Goal: Task Accomplishment & Management: Manage account settings

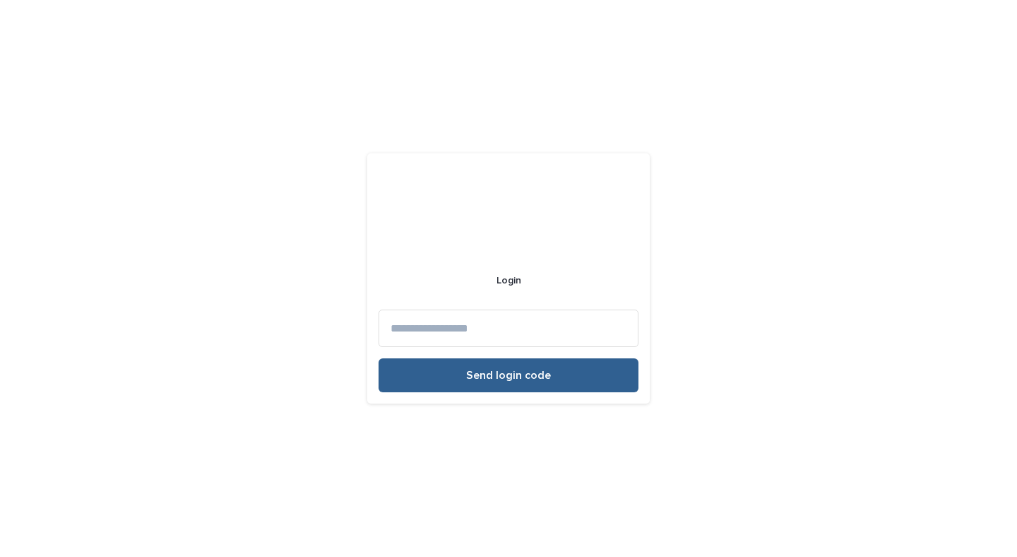
click at [470, 330] on input at bounding box center [509, 327] width 260 height 37
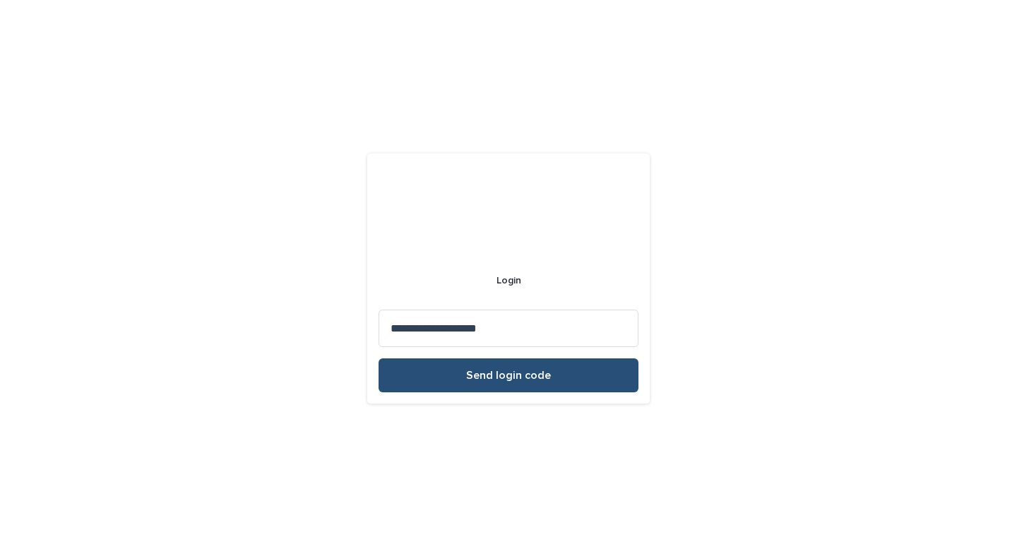
type input "**********"
click at [475, 387] on button "Send login code" at bounding box center [509, 375] width 260 height 34
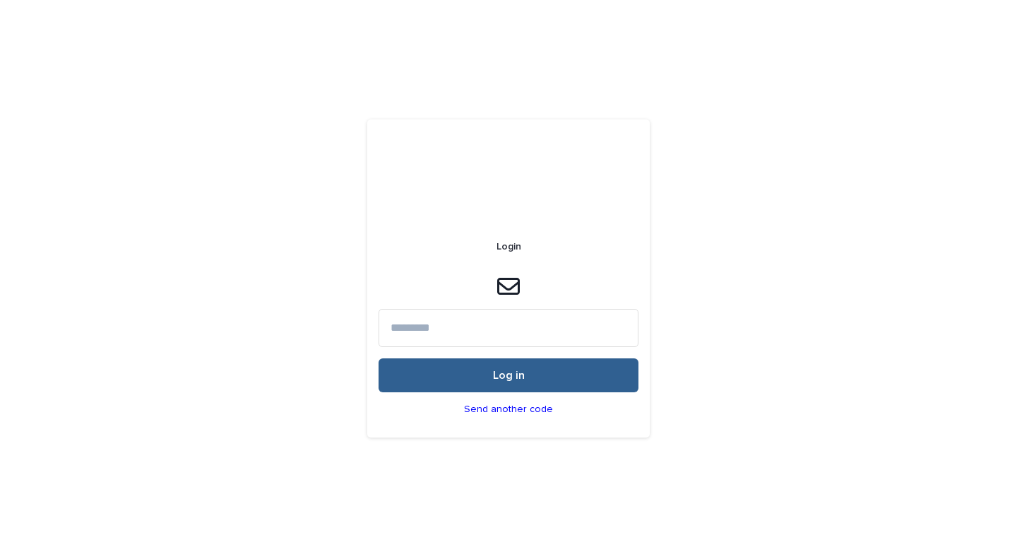
click at [436, 327] on input at bounding box center [509, 327] width 260 height 37
paste input "******"
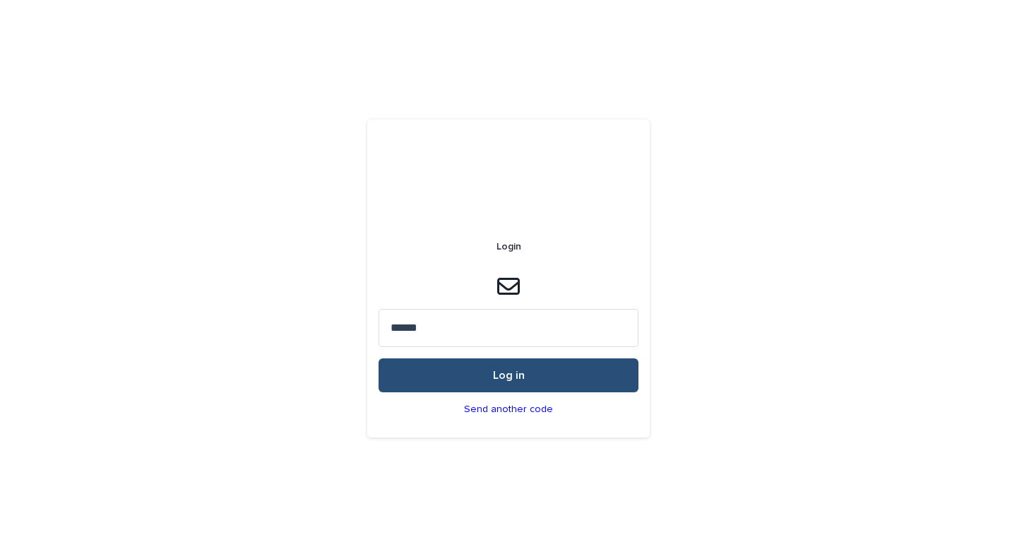
type input "******"
click at [461, 382] on button "Log in" at bounding box center [509, 375] width 260 height 34
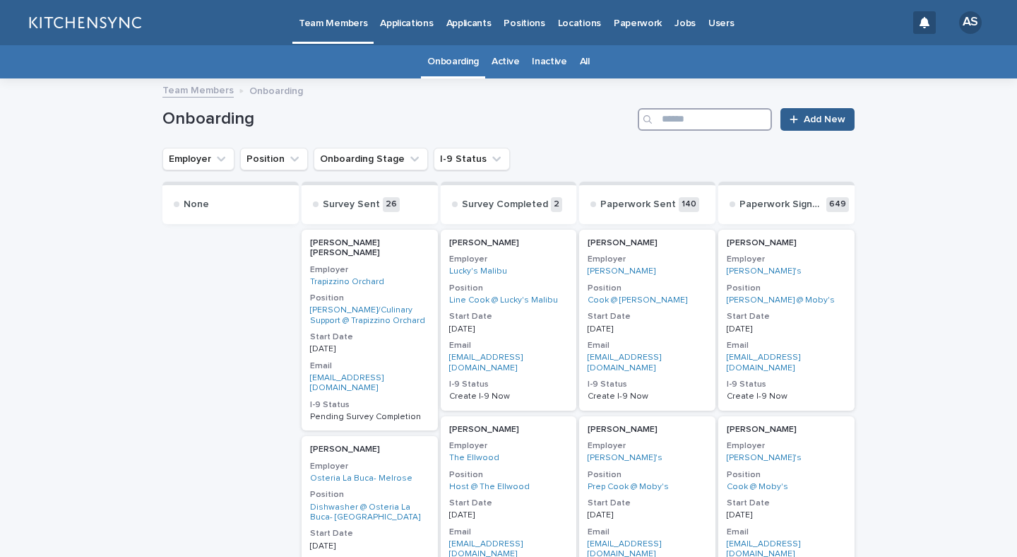
click at [720, 113] on input "Search" at bounding box center [705, 119] width 134 height 23
click at [716, 125] on input "Search" at bounding box center [705, 119] width 134 height 23
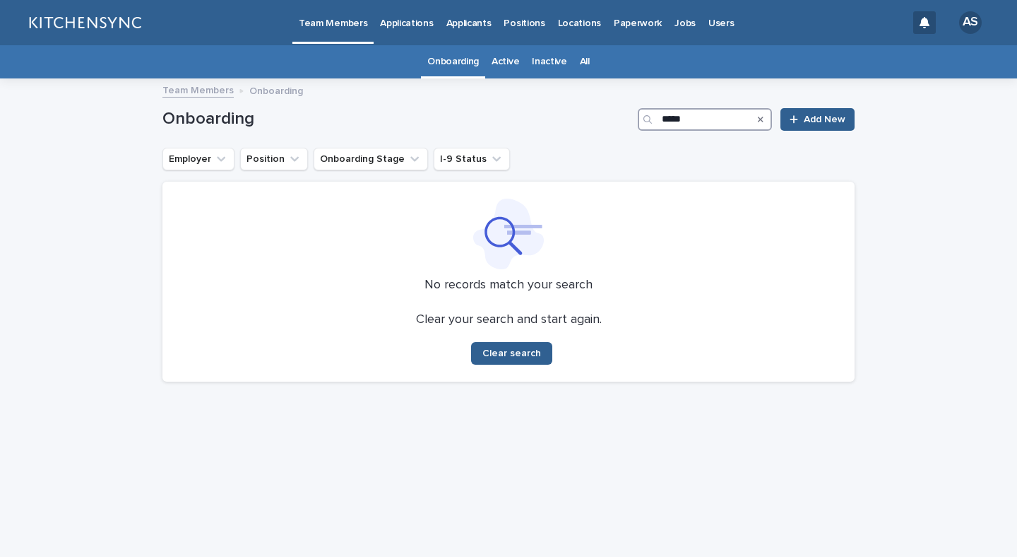
type input "****"
click at [587, 63] on link "All" at bounding box center [585, 61] width 10 height 33
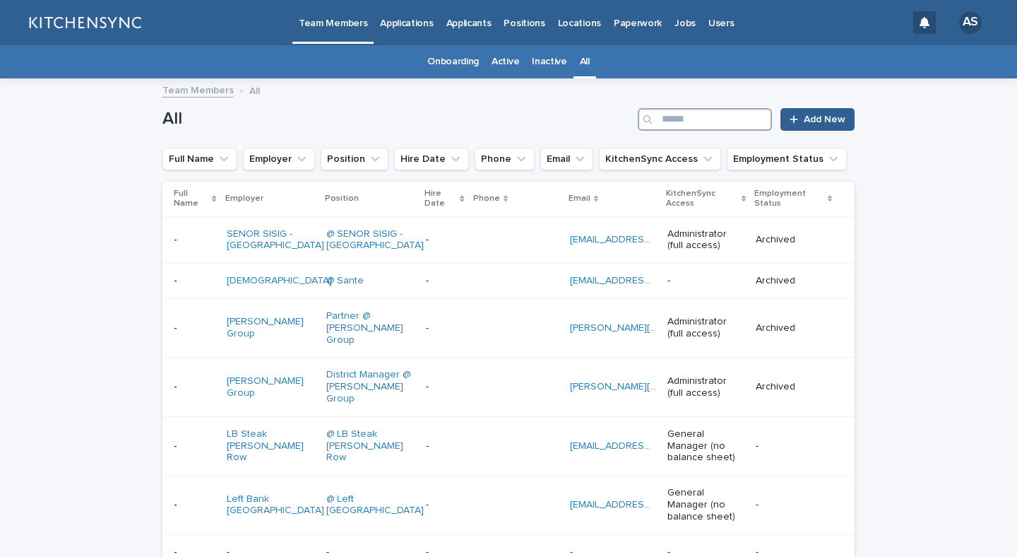
click at [711, 127] on input "Search" at bounding box center [705, 119] width 134 height 23
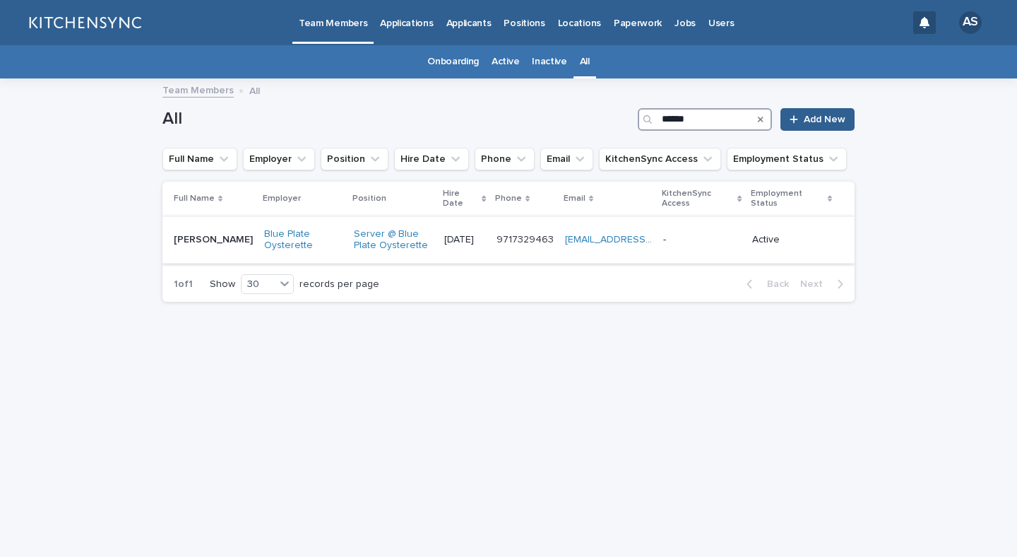
type input "******"
click at [207, 250] on div "[PERSON_NAME] [PERSON_NAME]" at bounding box center [213, 239] width 79 height 23
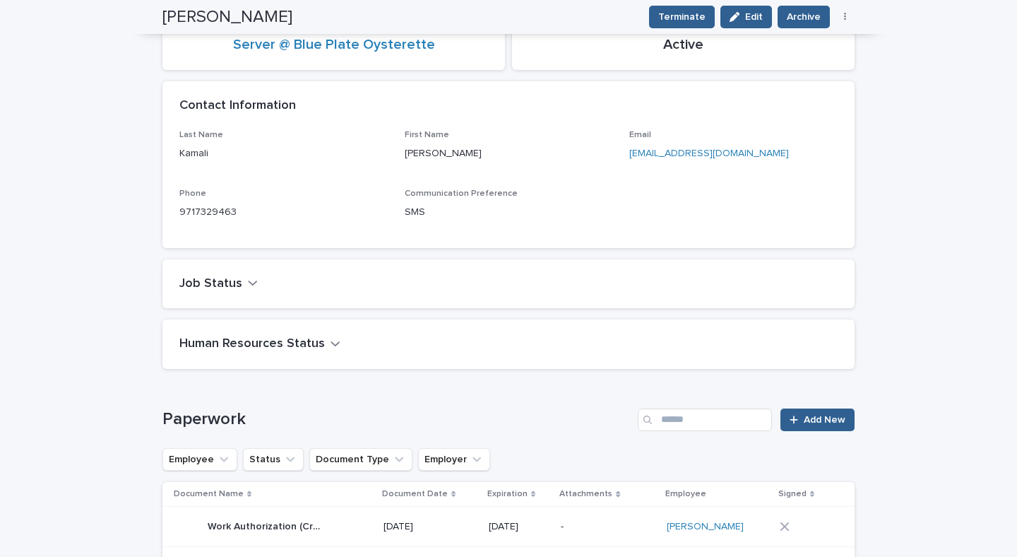
scroll to position [258, 0]
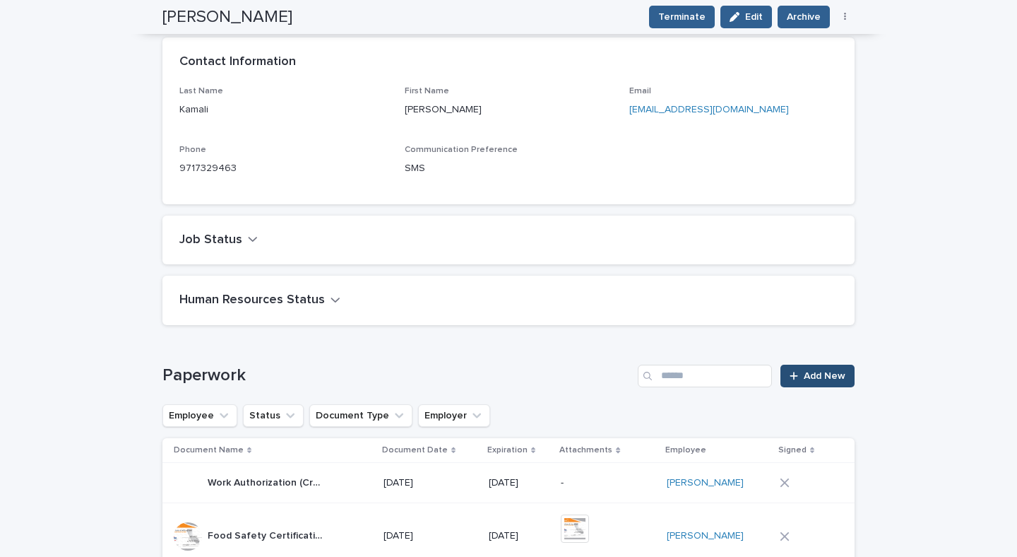
click at [798, 382] on link "Add New" at bounding box center [818, 376] width 74 height 23
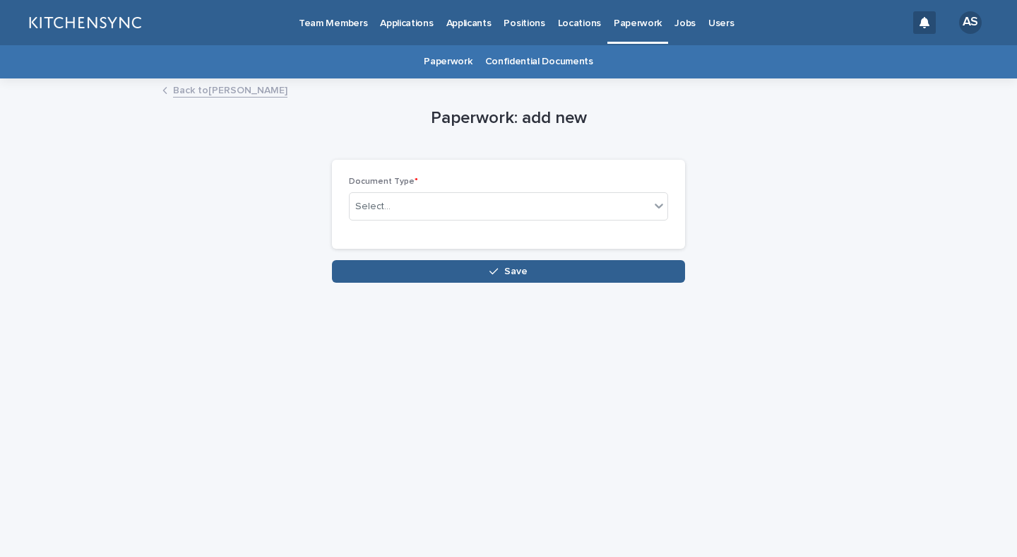
click at [239, 97] on link "Back to [PERSON_NAME]" at bounding box center [230, 89] width 114 height 16
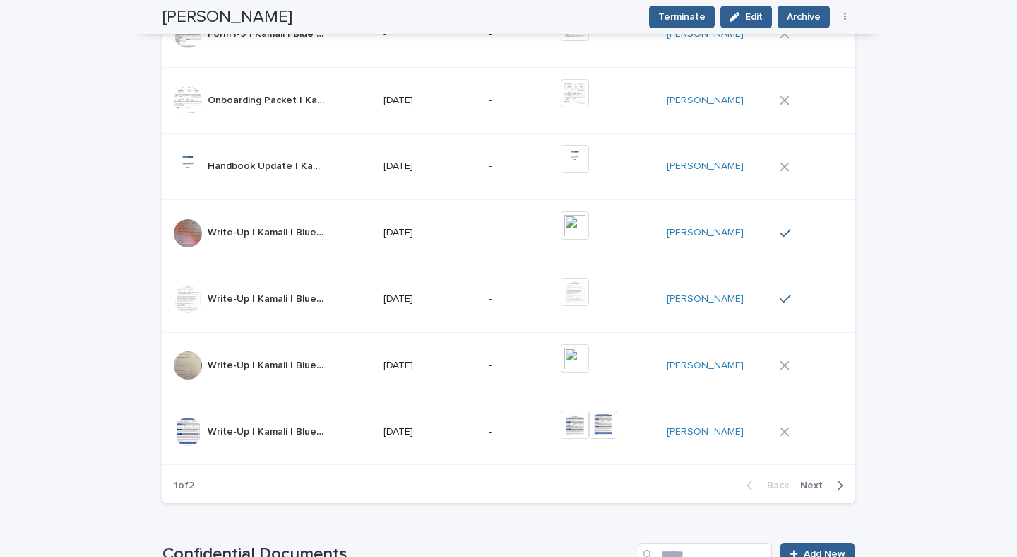
scroll to position [971, 0]
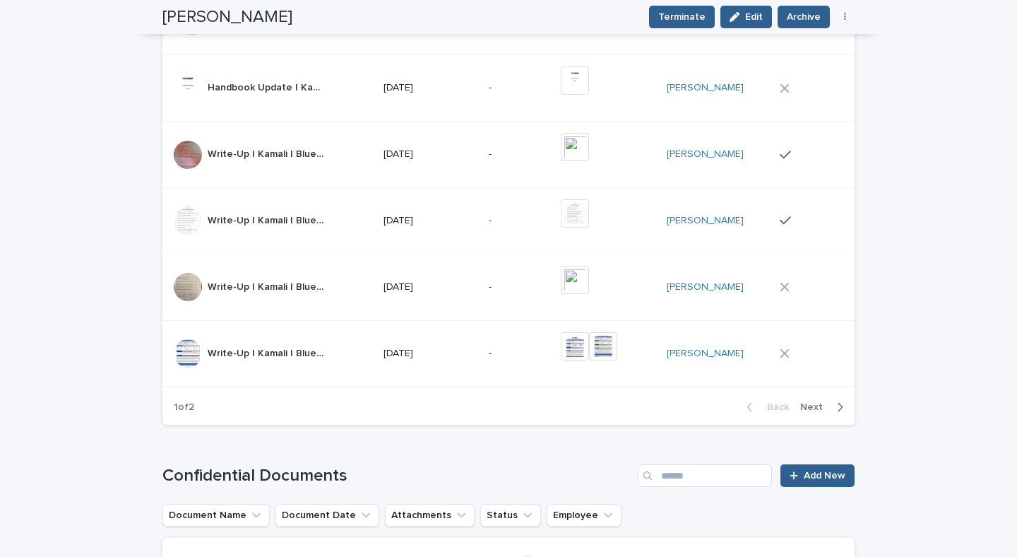
click at [812, 411] on span "Next" at bounding box center [815, 407] width 31 height 10
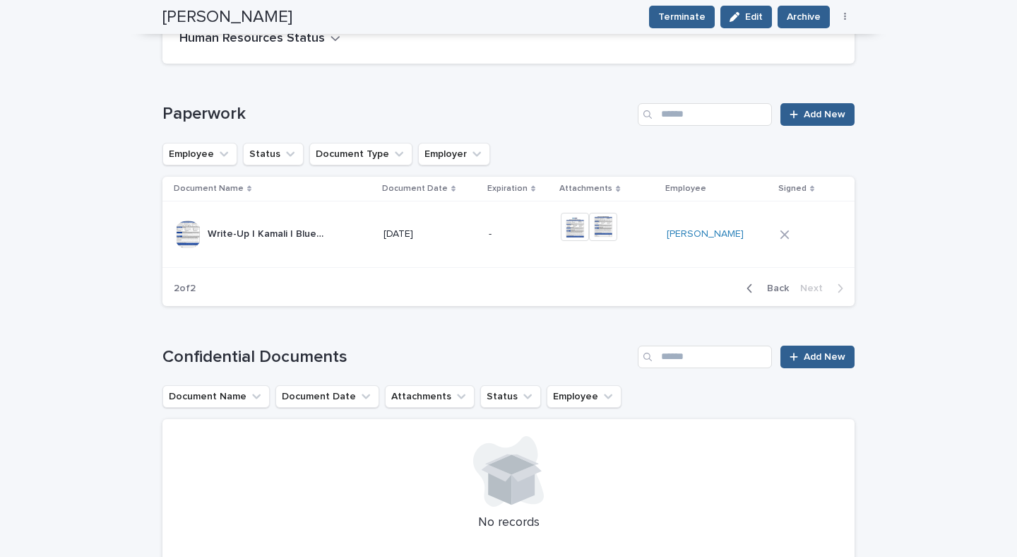
scroll to position [519, 0]
click at [427, 254] on td "[DATE]" at bounding box center [430, 235] width 105 height 66
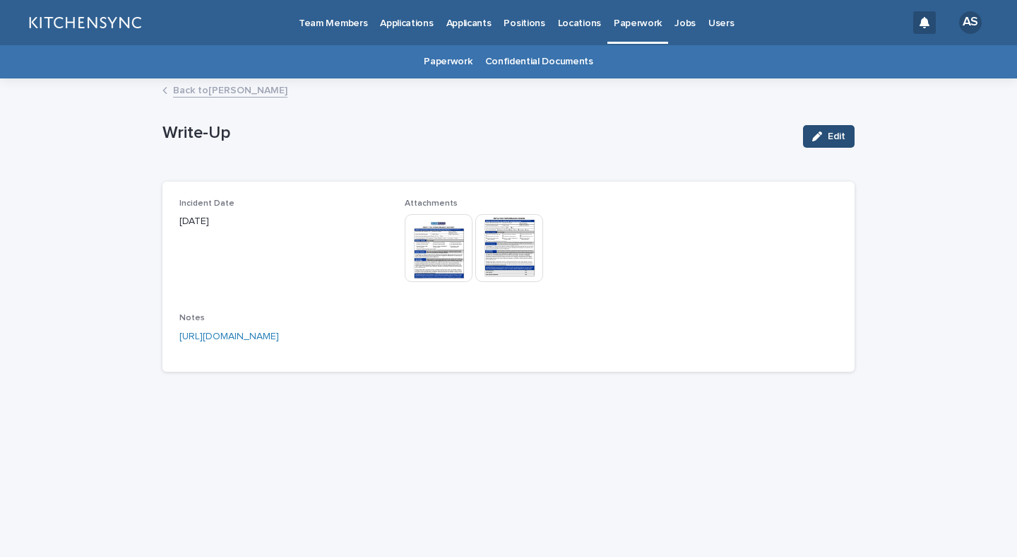
click at [838, 136] on span "Edit" at bounding box center [837, 136] width 18 height 10
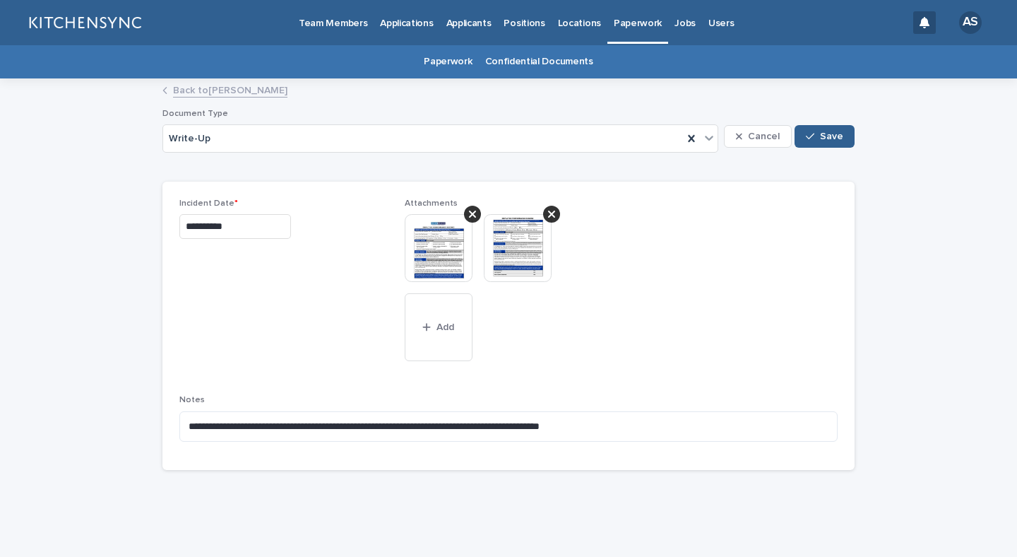
click at [456, 263] on img at bounding box center [439, 248] width 68 height 68
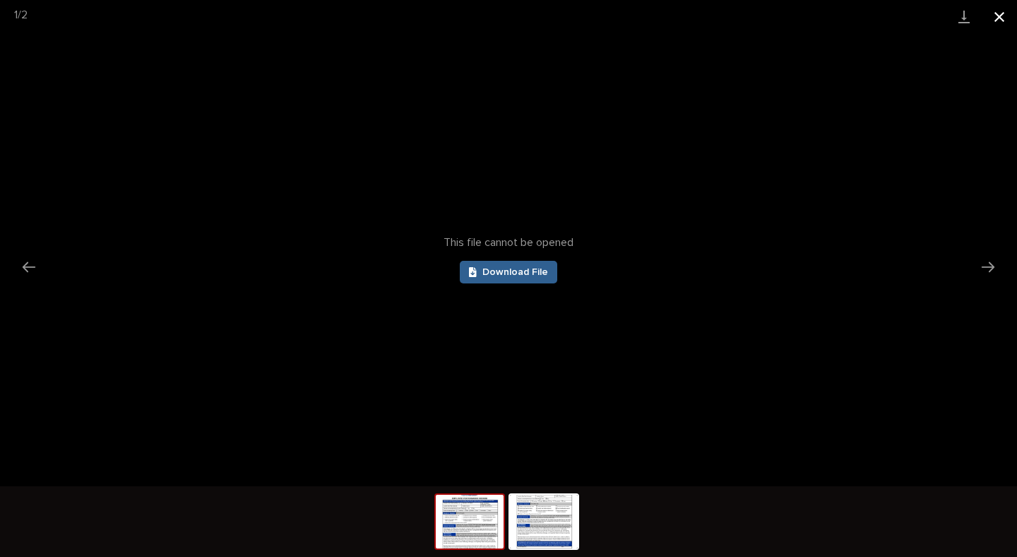
click at [1001, 14] on button "Close gallery" at bounding box center [999, 16] width 35 height 33
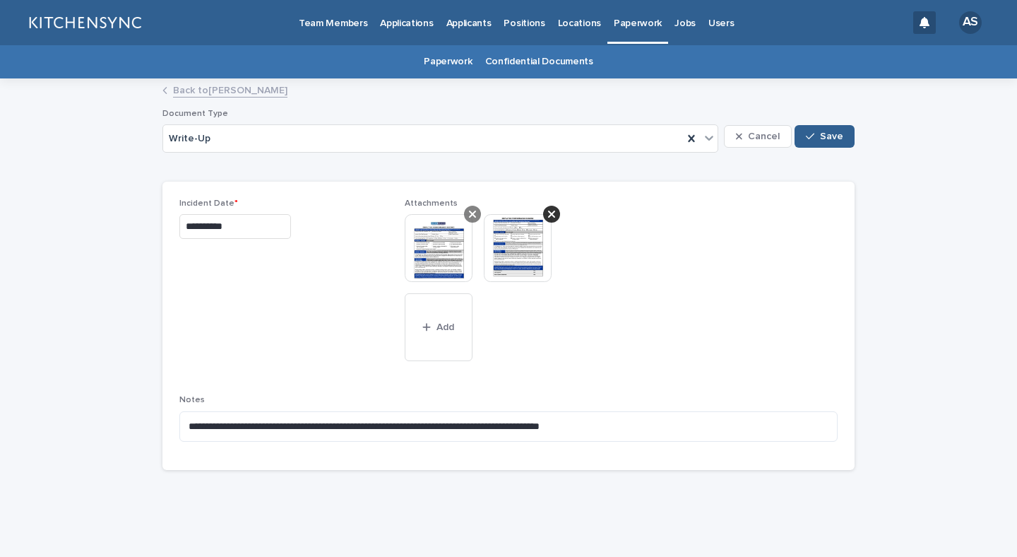
click at [471, 214] on icon at bounding box center [472, 214] width 7 height 7
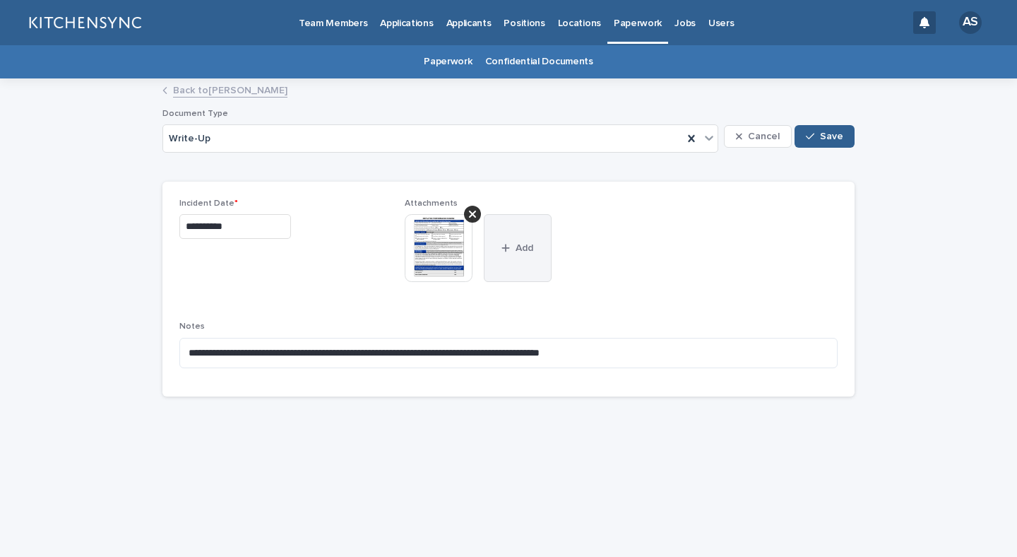
click at [533, 242] on button "Add" at bounding box center [518, 248] width 68 height 68
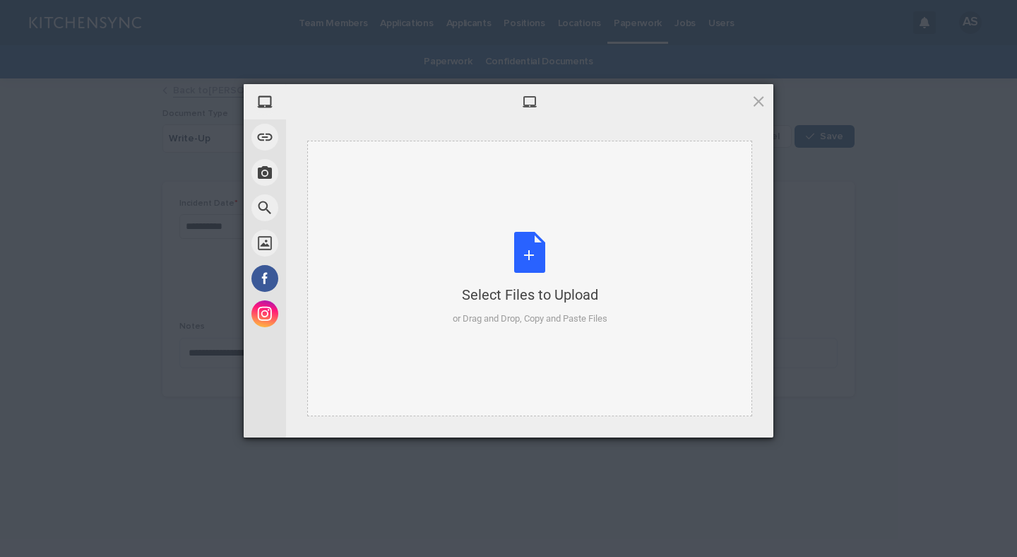
click at [524, 254] on div "Select Files to Upload or Drag and Drop, Copy and Paste Files" at bounding box center [530, 279] width 155 height 94
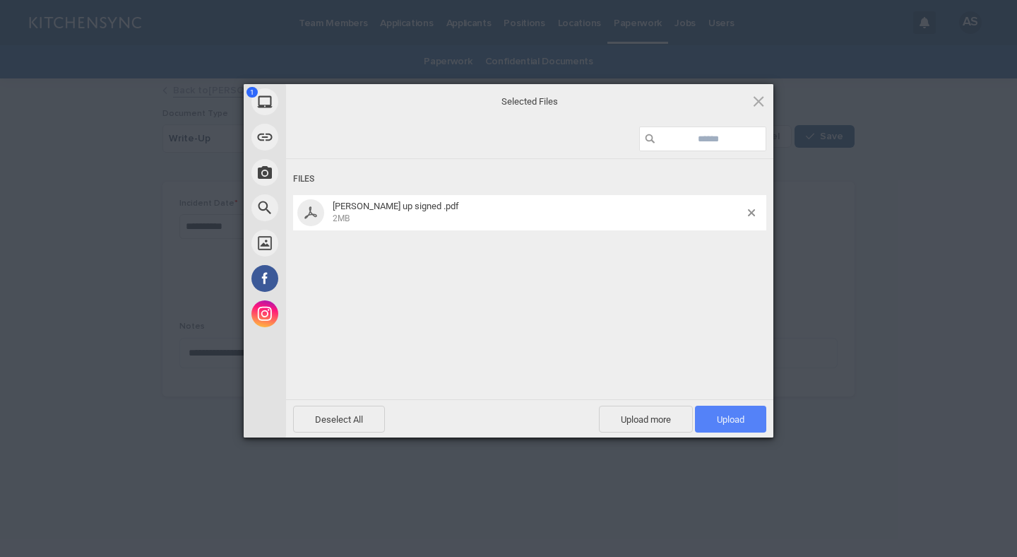
click at [740, 425] on span "Upload 1" at bounding box center [730, 419] width 71 height 27
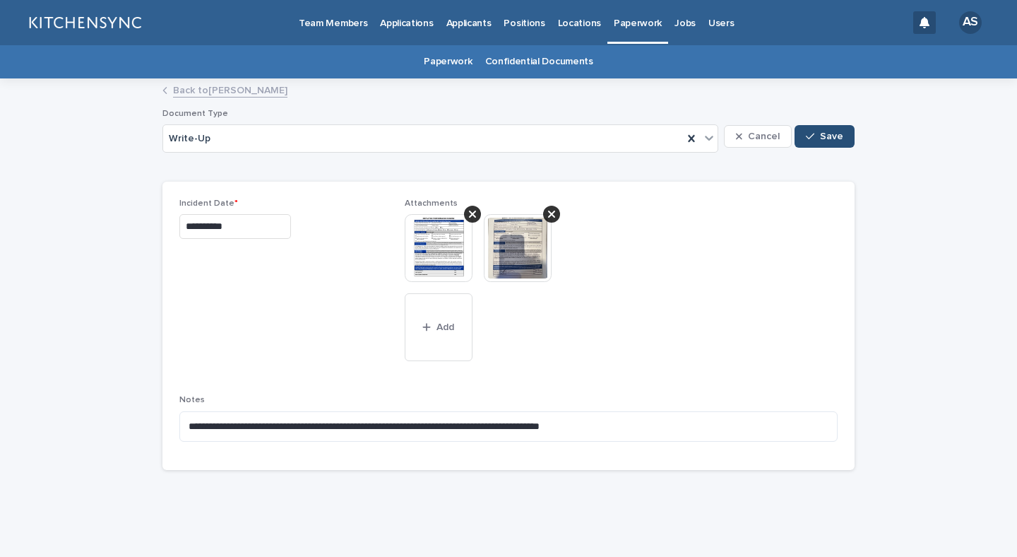
click at [834, 136] on span "Save" at bounding box center [831, 136] width 23 height 10
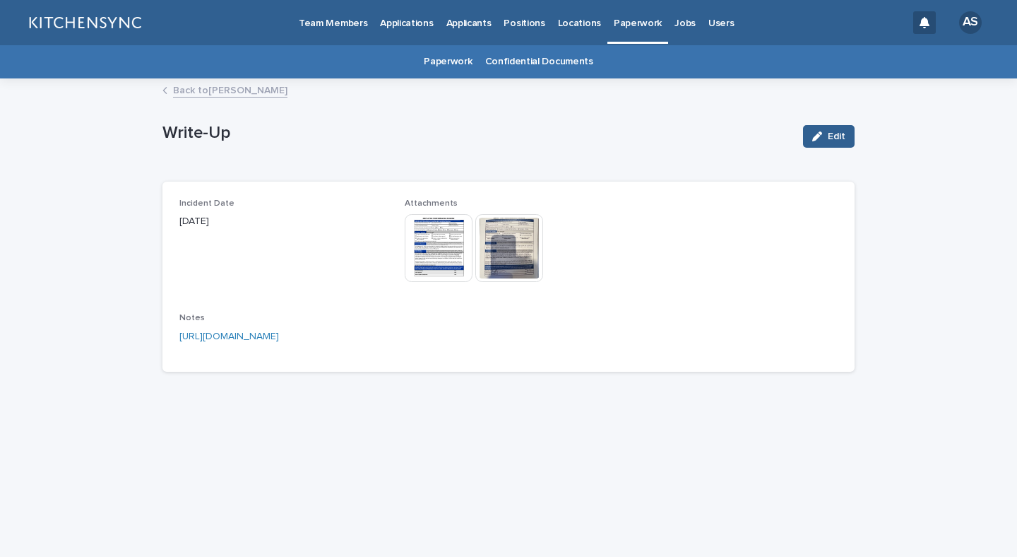
click at [232, 89] on link "Back to [PERSON_NAME]" at bounding box center [230, 89] width 114 height 16
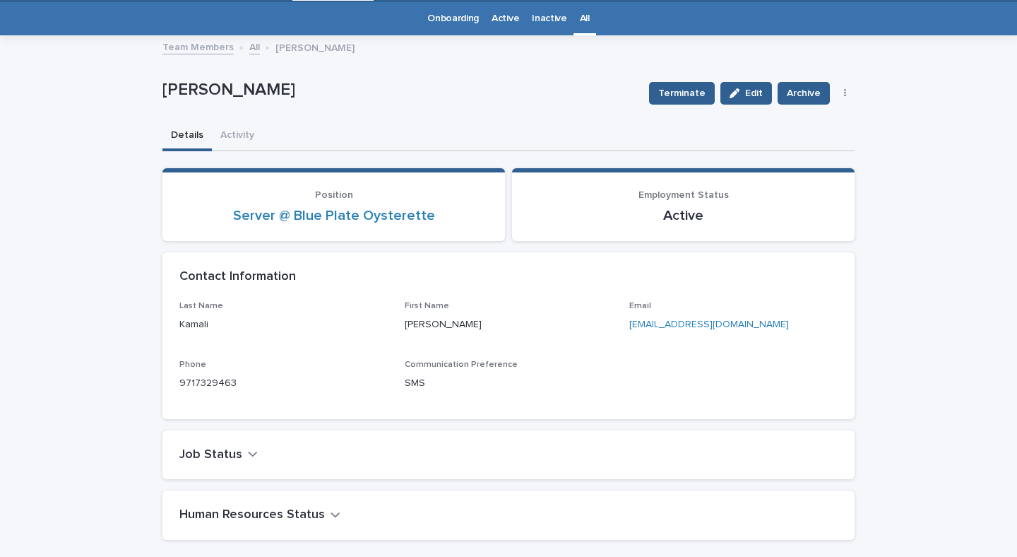
scroll to position [45, 0]
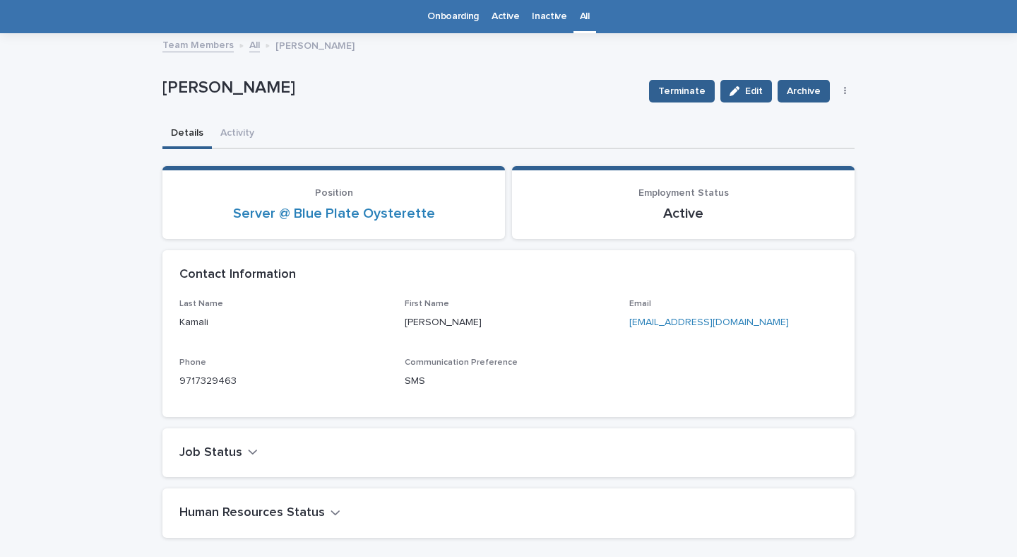
click at [586, 16] on link "All" at bounding box center [585, 16] width 10 height 33
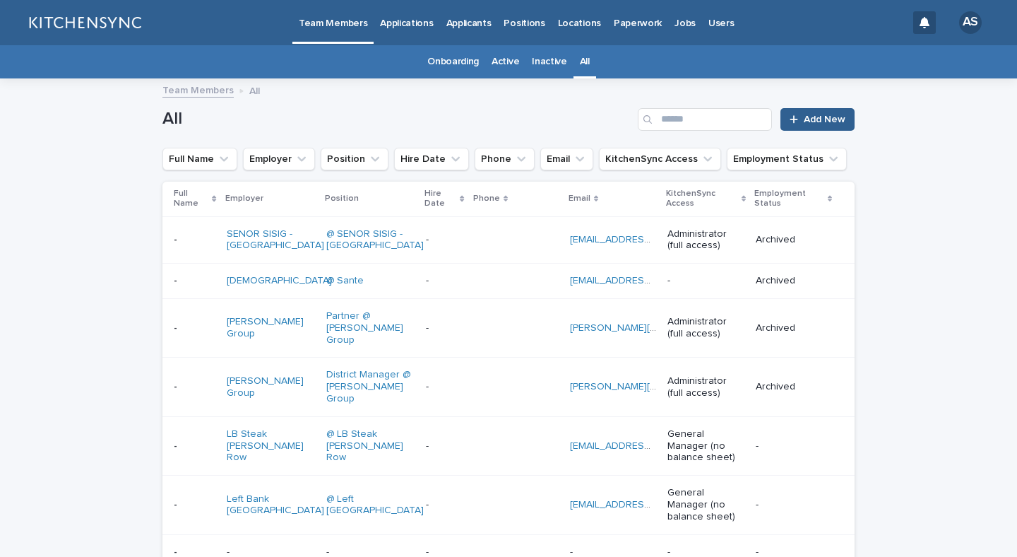
click at [687, 106] on div "All Add New" at bounding box center [508, 114] width 692 height 68
click at [686, 122] on input "Search" at bounding box center [705, 119] width 134 height 23
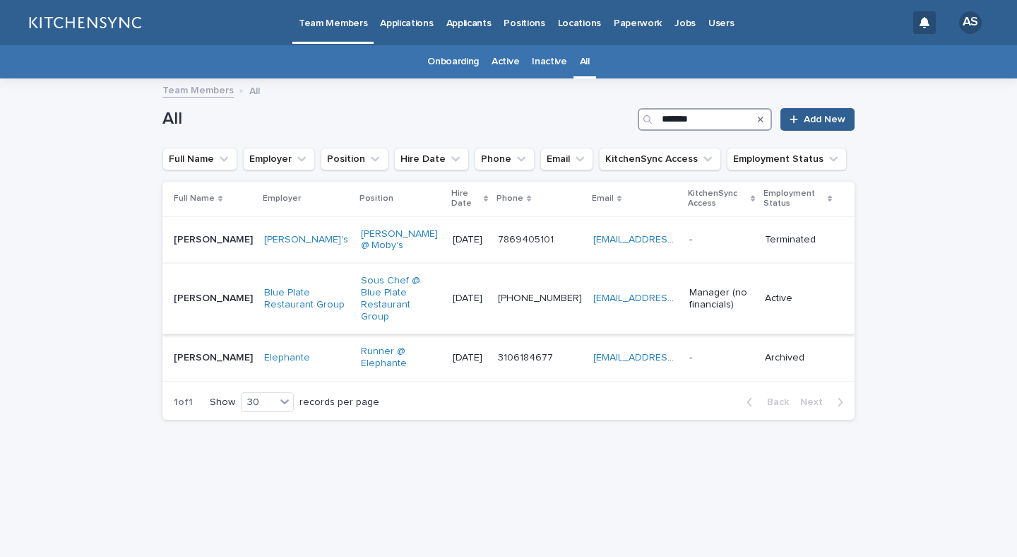
type input "*******"
click at [230, 295] on td "[PERSON_NAME] [PERSON_NAME]" at bounding box center [210, 299] width 96 height 71
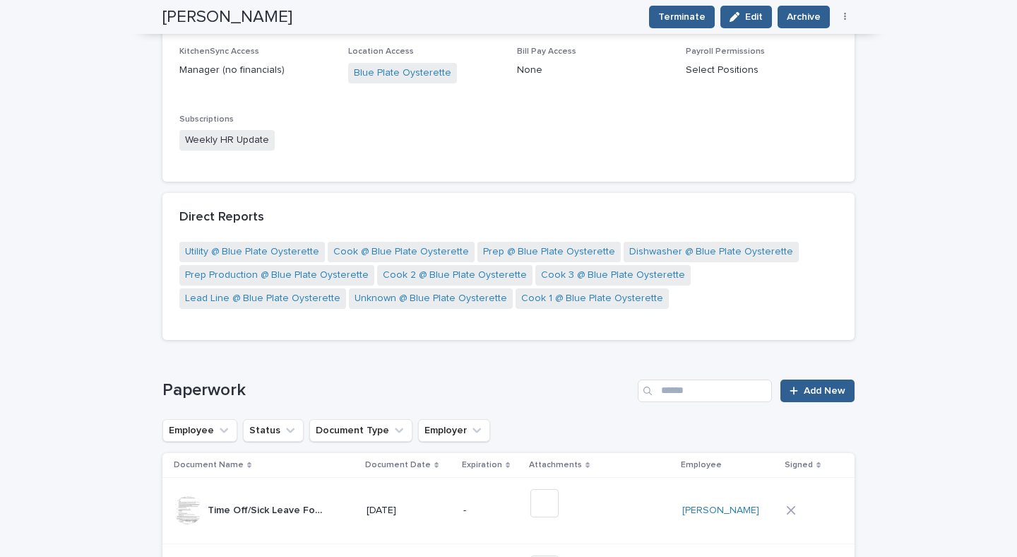
scroll to position [625, 0]
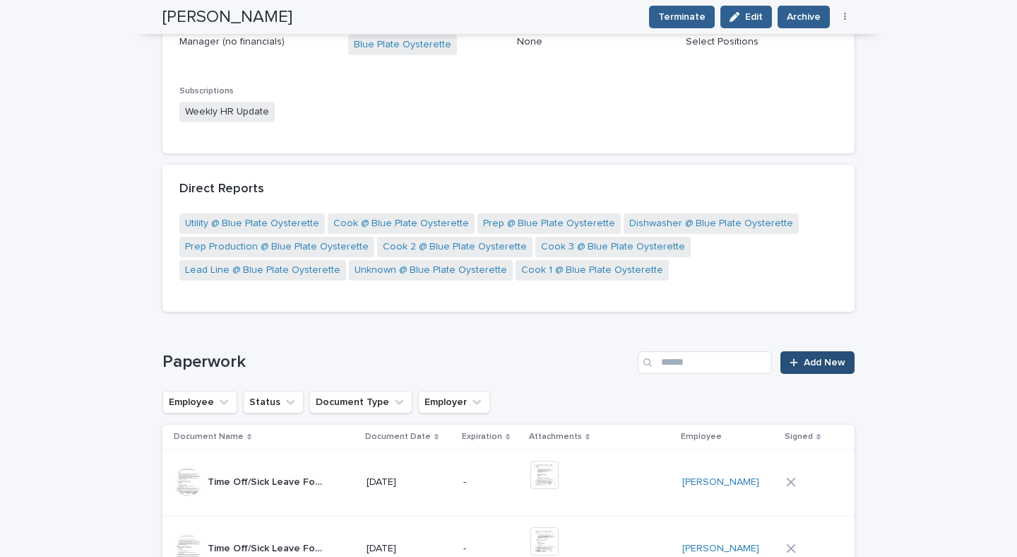
click at [819, 366] on span "Add New" at bounding box center [825, 362] width 42 height 10
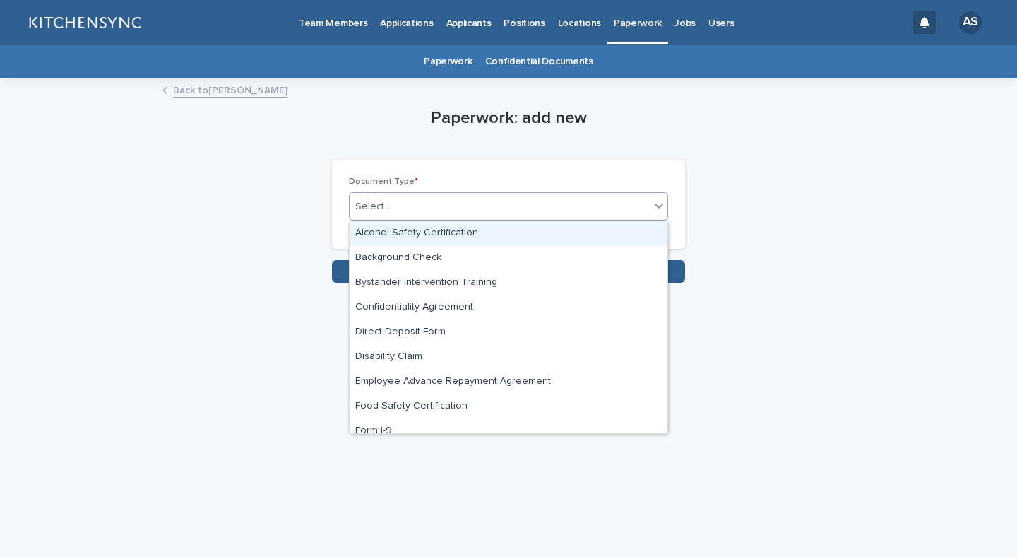
click at [520, 208] on div "Select..." at bounding box center [500, 206] width 300 height 23
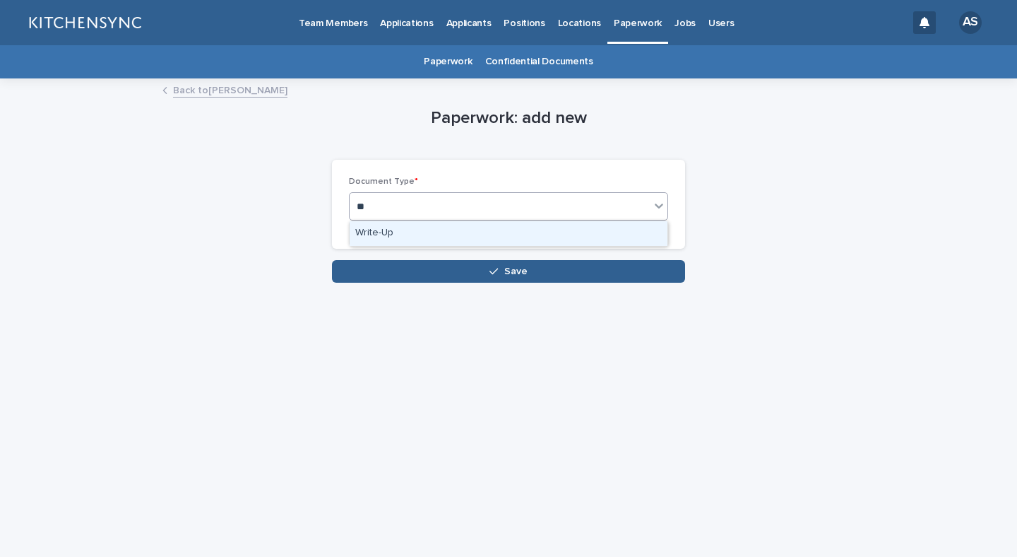
type input "***"
click at [520, 241] on div "Write-Up" at bounding box center [509, 233] width 318 height 25
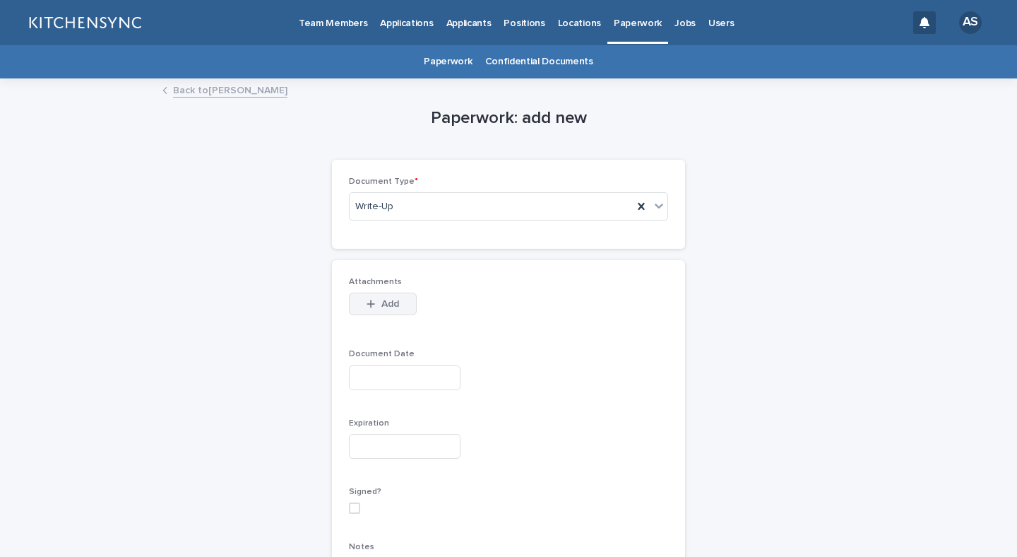
click at [401, 295] on button "Add" at bounding box center [383, 303] width 68 height 23
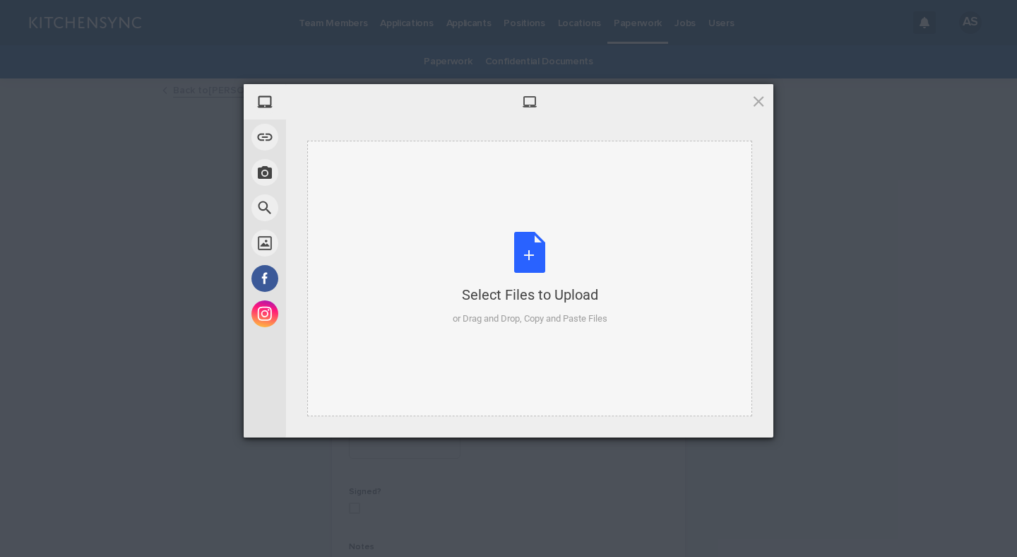
click at [529, 255] on div "Select Files to Upload or Drag and Drop, Copy and Paste Files" at bounding box center [530, 279] width 155 height 94
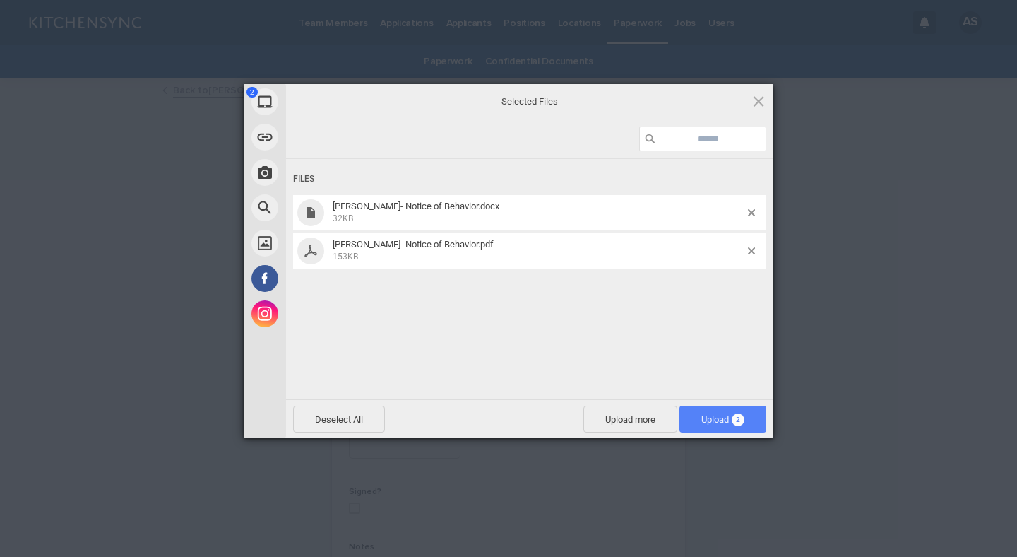
click at [719, 426] on span "Upload 2" at bounding box center [723, 419] width 87 height 27
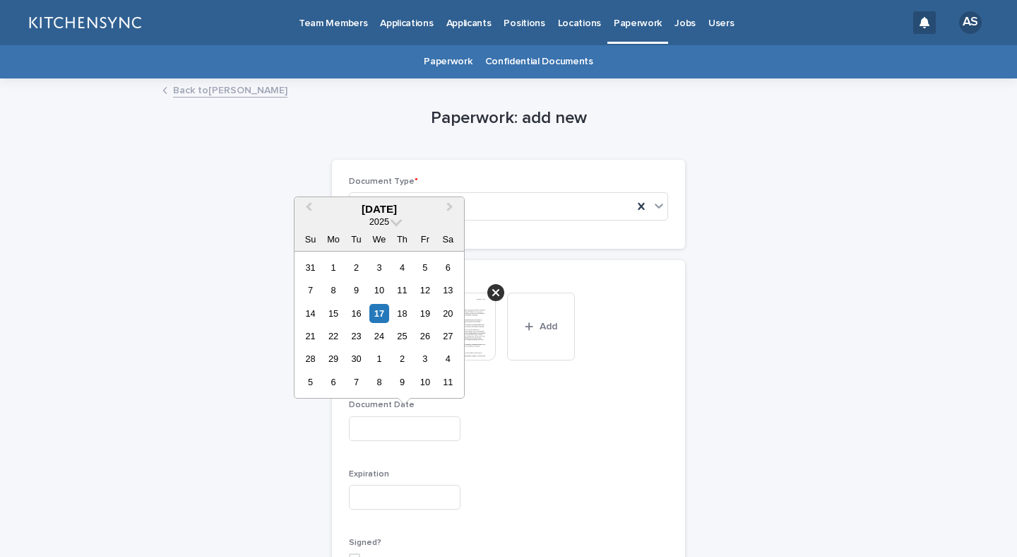
click at [399, 431] on input "text" at bounding box center [405, 428] width 112 height 25
click at [405, 314] on div "18" at bounding box center [402, 313] width 19 height 19
type input "**********"
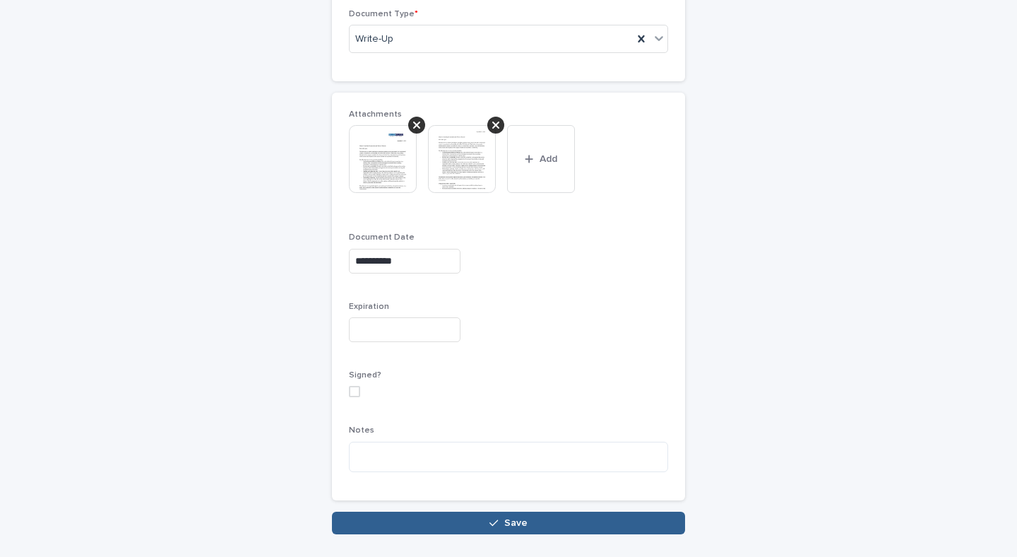
scroll to position [168, 0]
click at [418, 458] on textarea at bounding box center [508, 456] width 319 height 30
paste textarea "**********"
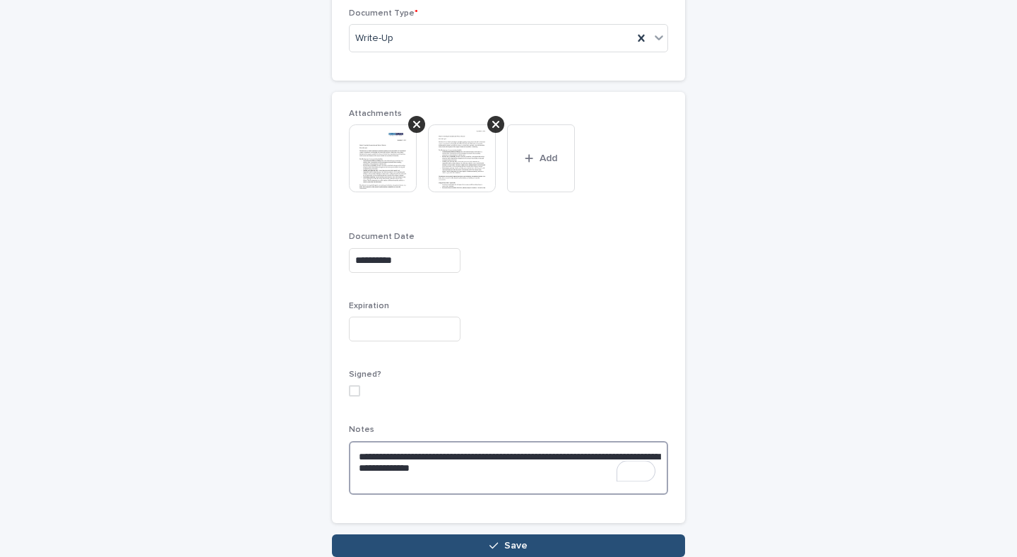
type textarea "**********"
click at [463, 542] on button "Save" at bounding box center [508, 545] width 353 height 23
